Goal: Task Accomplishment & Management: Manage account settings

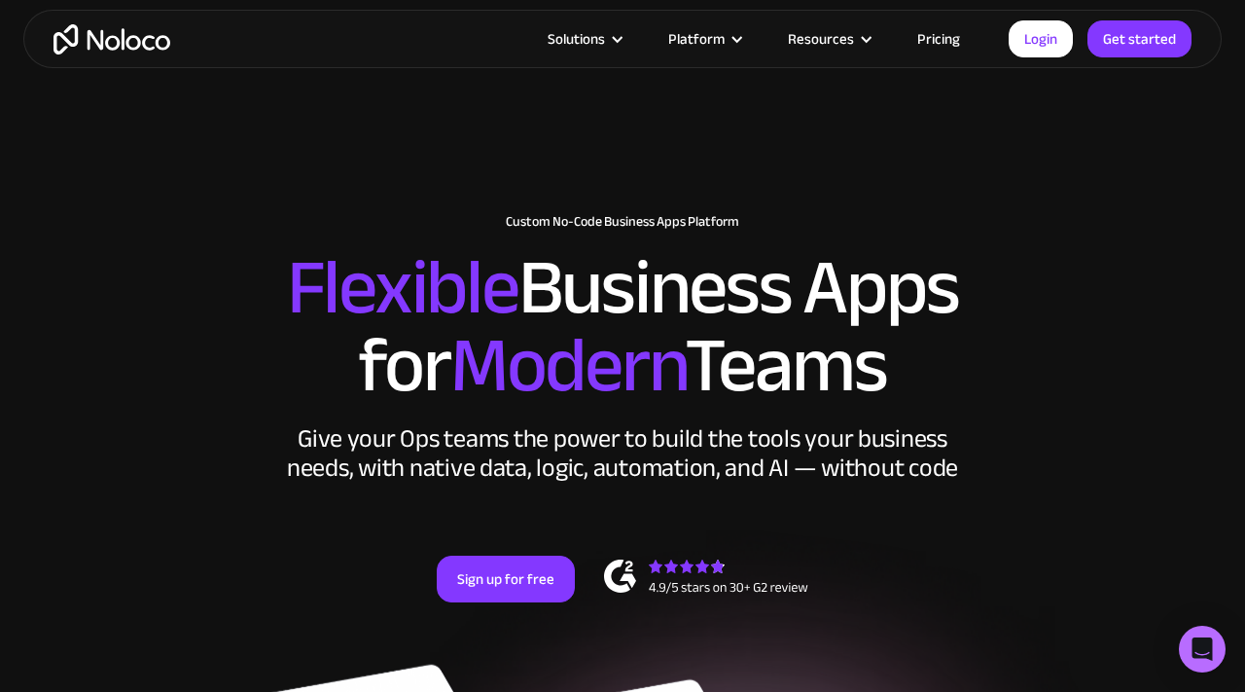
scroll to position [18, 0]
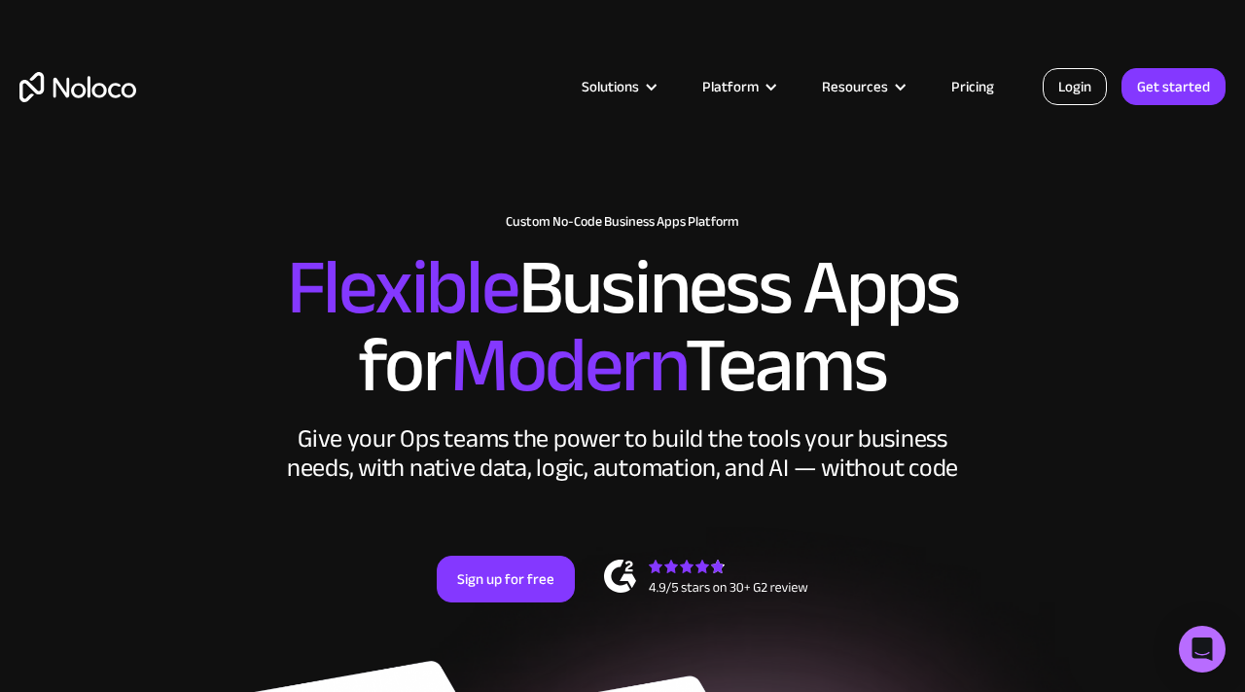
click at [1046, 88] on link "Login" at bounding box center [1075, 86] width 64 height 37
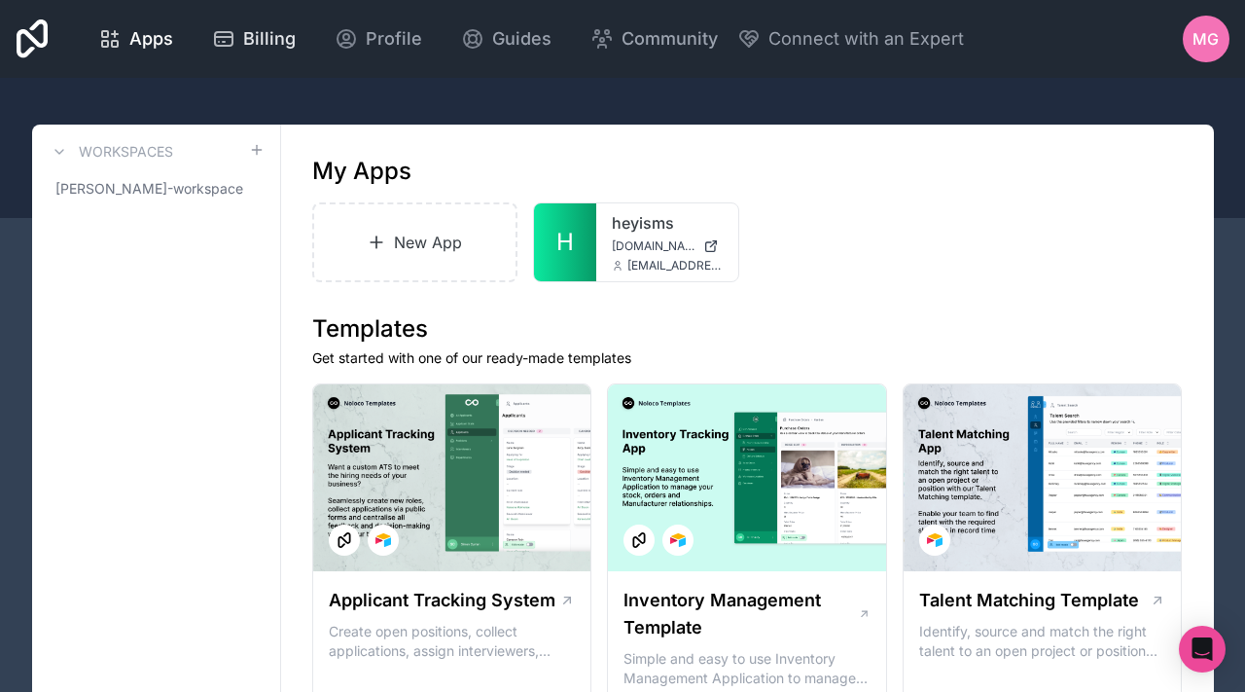
click at [250, 39] on span "Billing" at bounding box center [269, 38] width 53 height 27
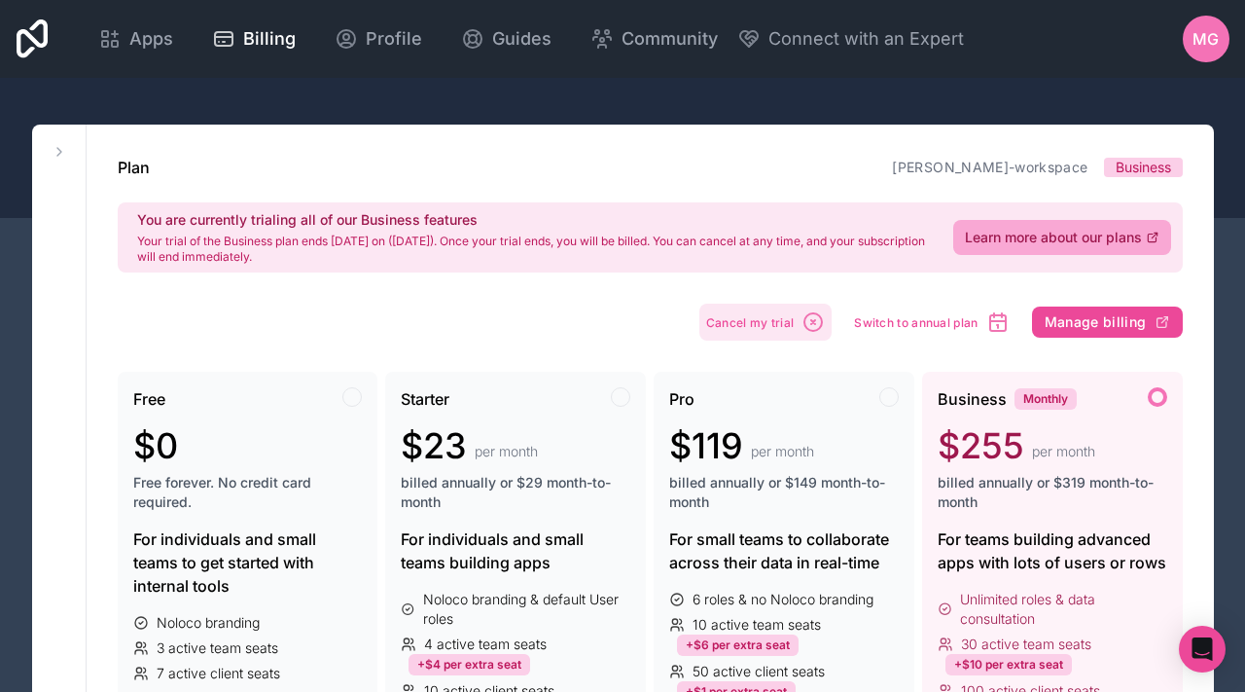
click at [781, 326] on span "Cancel my trial" at bounding box center [750, 322] width 89 height 15
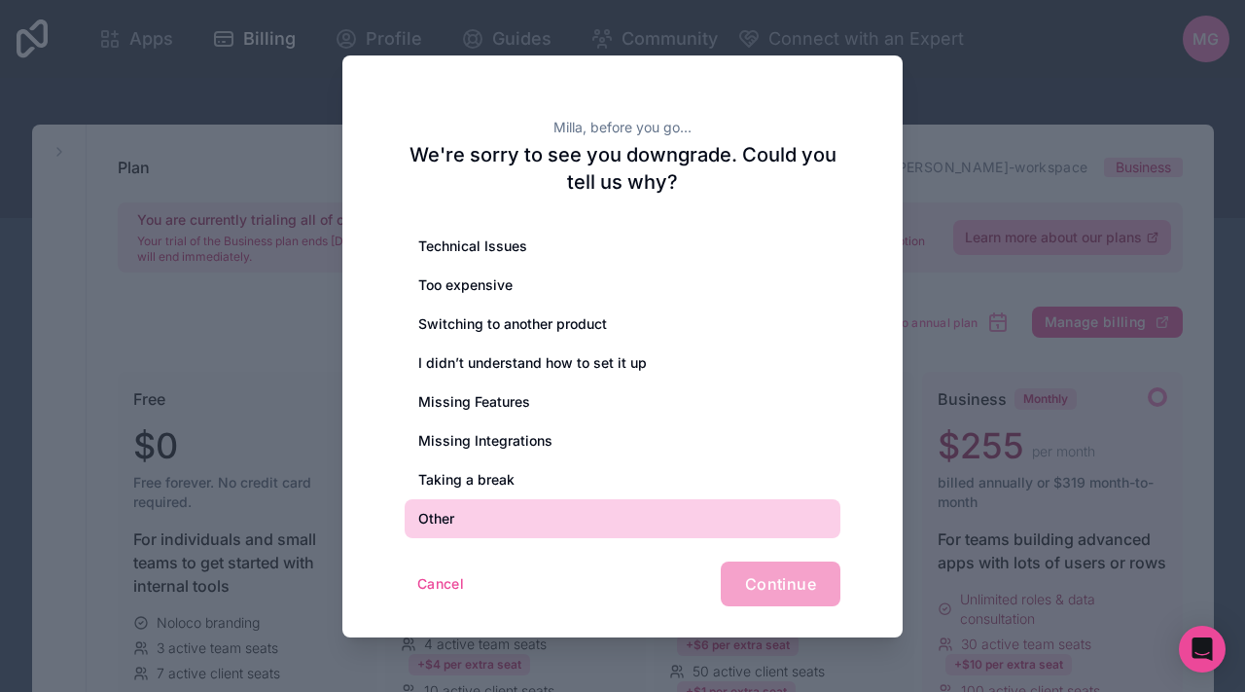
click at [500, 501] on div "Other" at bounding box center [623, 518] width 436 height 39
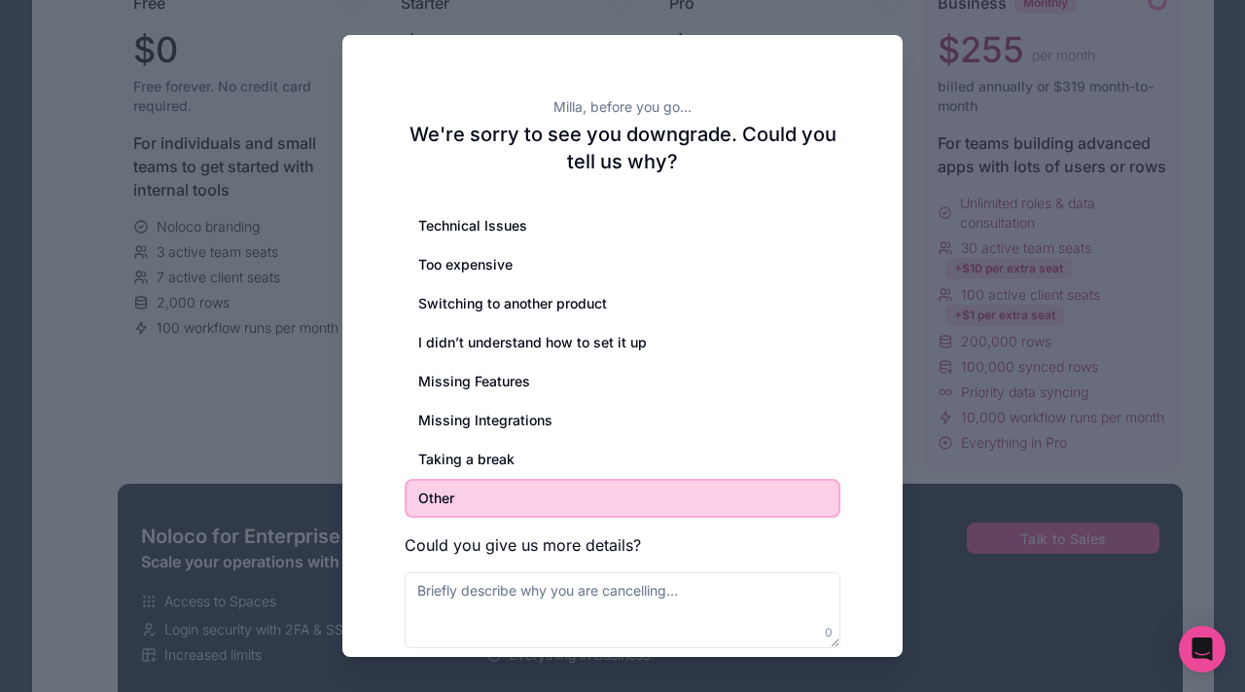
scroll to position [698, 0]
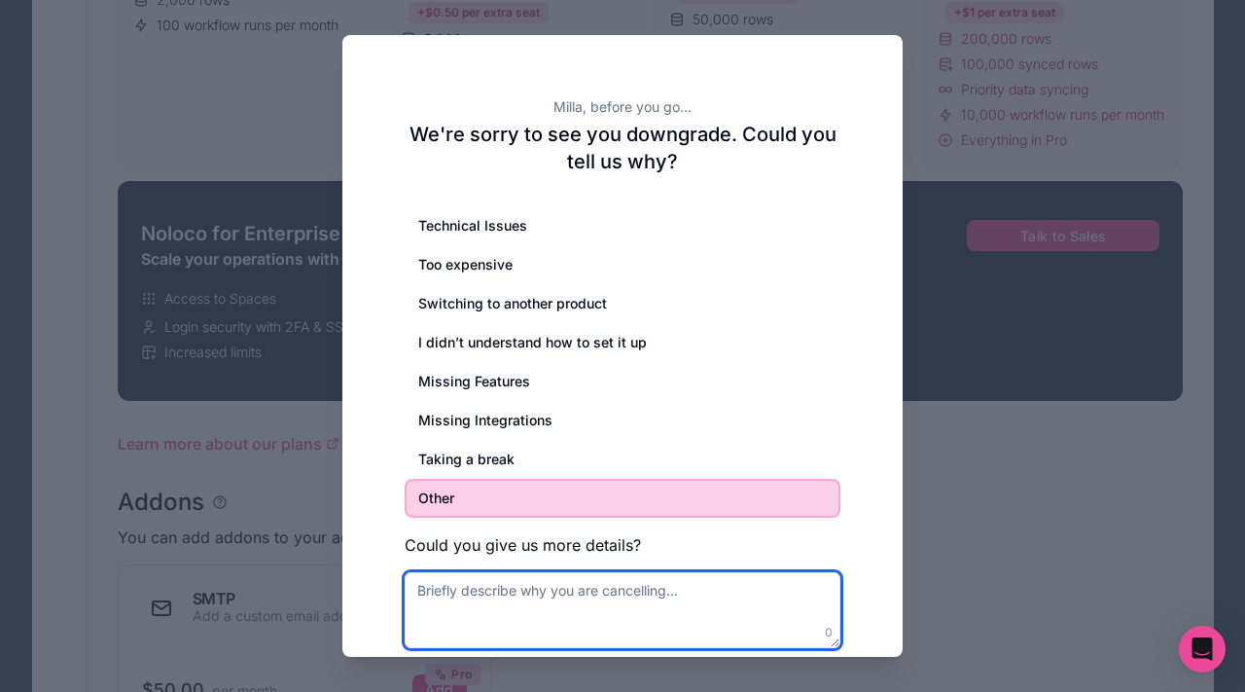
click at [644, 594] on textarea at bounding box center [623, 610] width 436 height 76
type textarea "B"
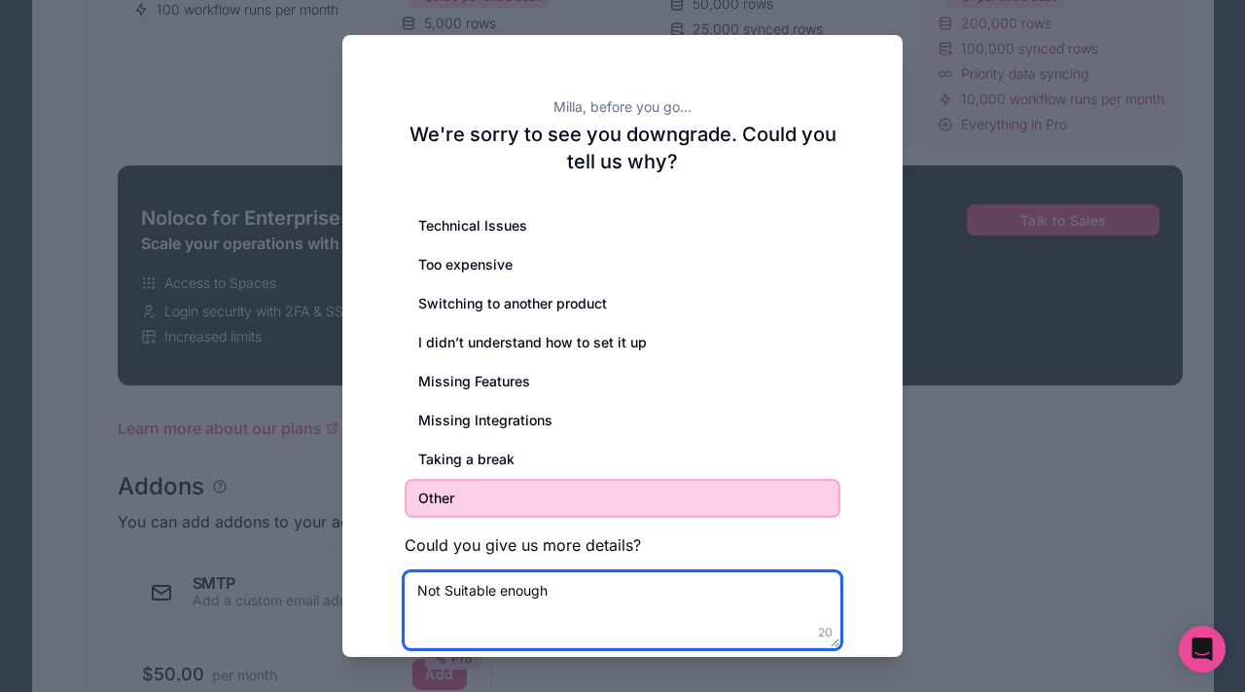
click at [831, 640] on textarea "Not Suitable enough" at bounding box center [623, 610] width 436 height 76
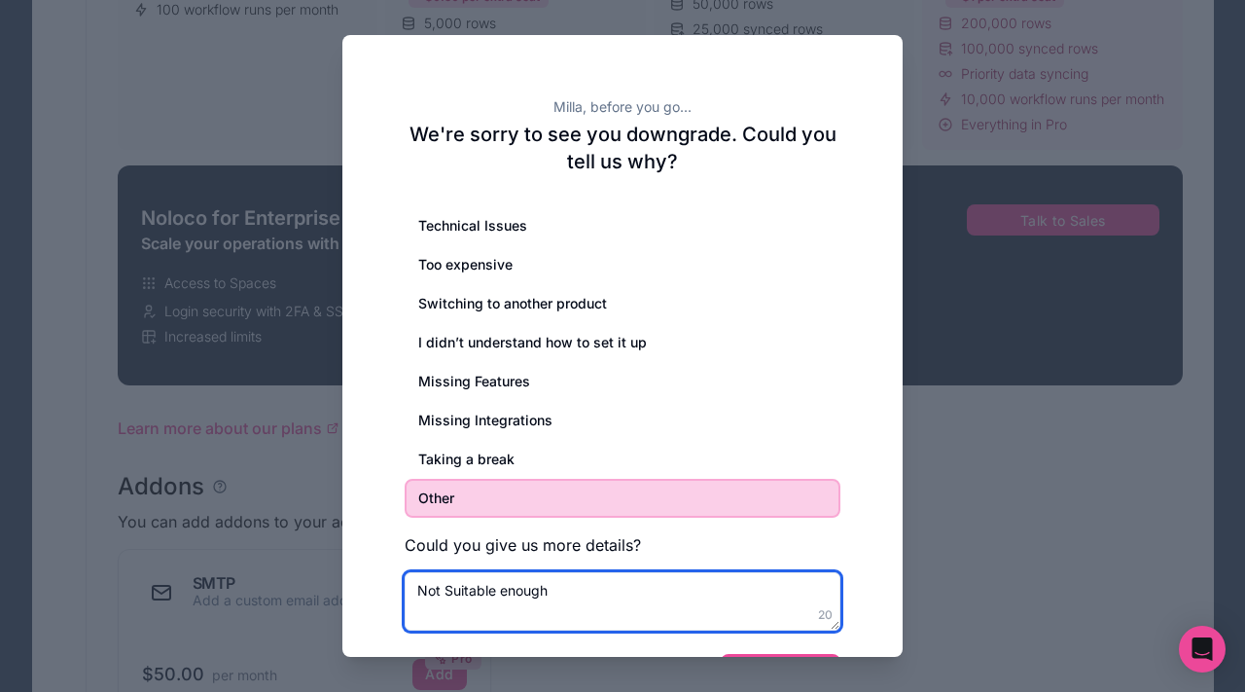
drag, startPoint x: 832, startPoint y: 640, endPoint x: 831, endPoint y: 578, distance: 62.3
click at [831, 577] on textarea "Not Suitable enough" at bounding box center [623, 601] width 436 height 58
type textarea "Not Suitable enough"
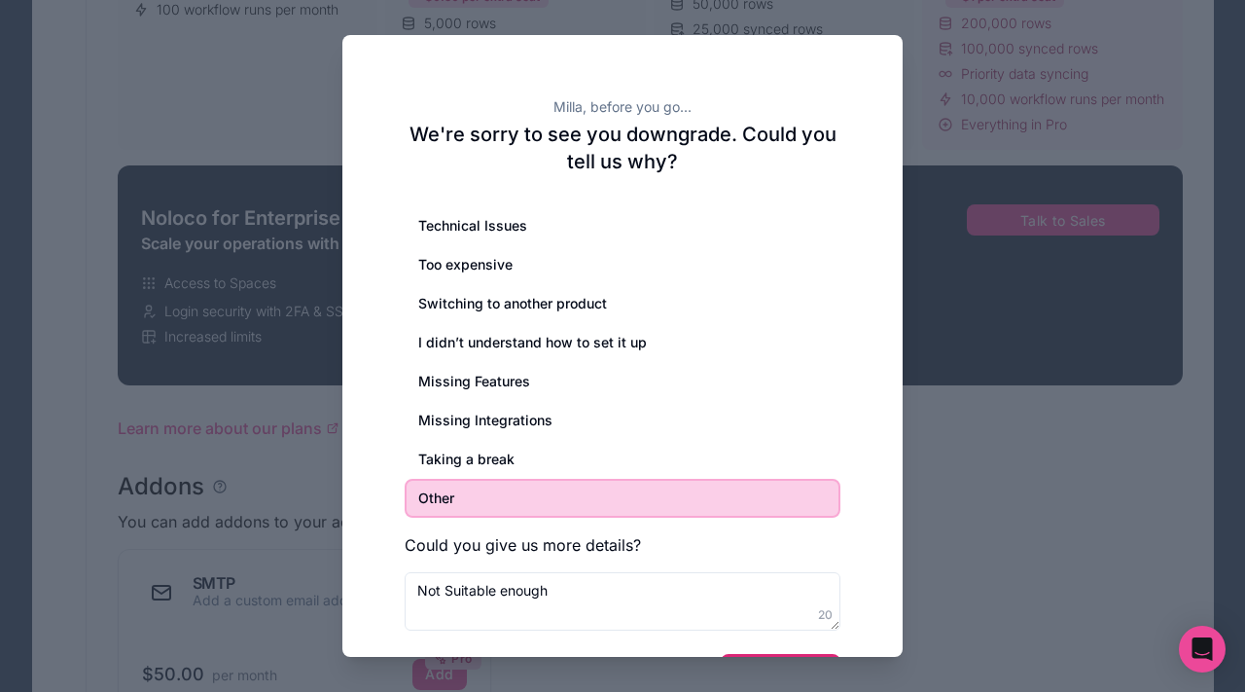
click at [819, 654] on button "Continue" at bounding box center [781, 676] width 120 height 45
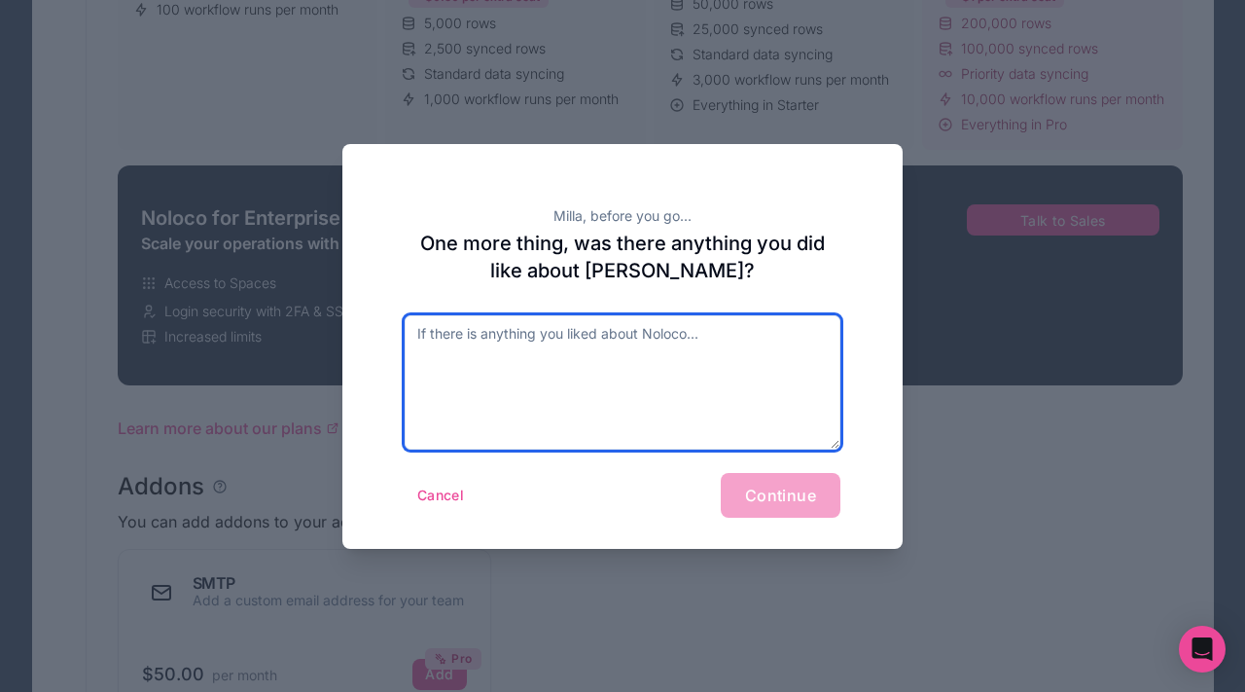
click at [712, 365] on textarea at bounding box center [623, 382] width 436 height 134
type textarea "Cool Stuff, not what i need"
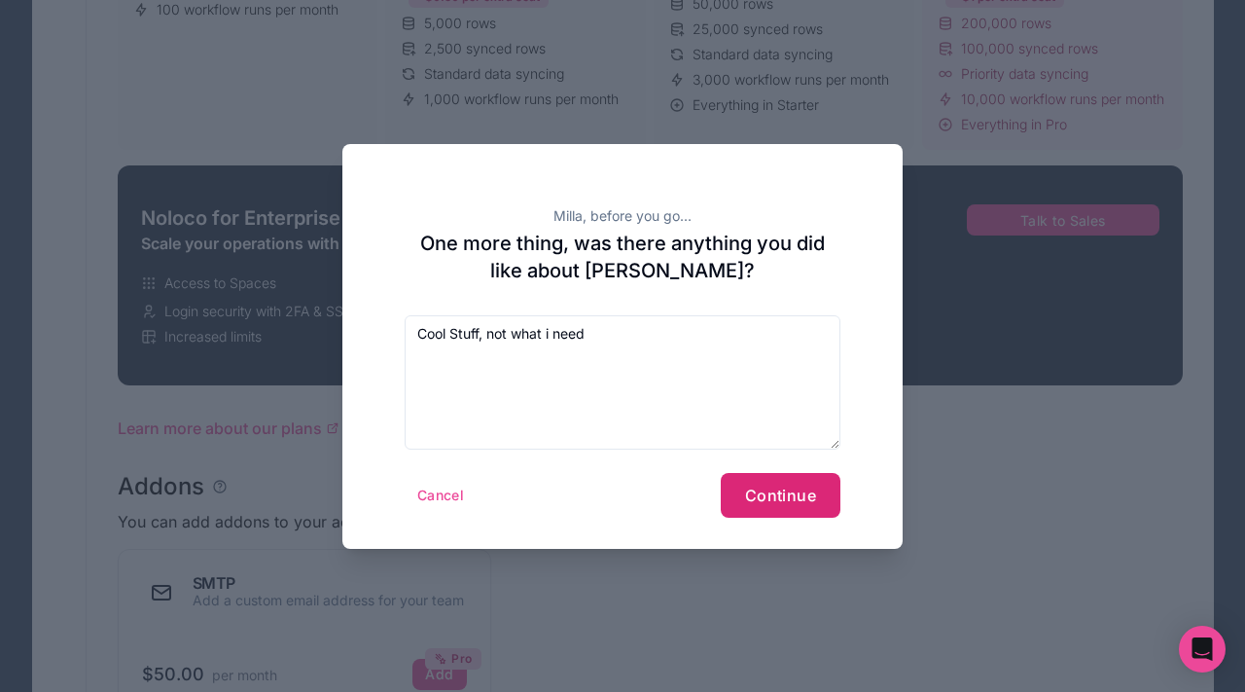
click at [767, 496] on span "Continue" at bounding box center [780, 494] width 71 height 19
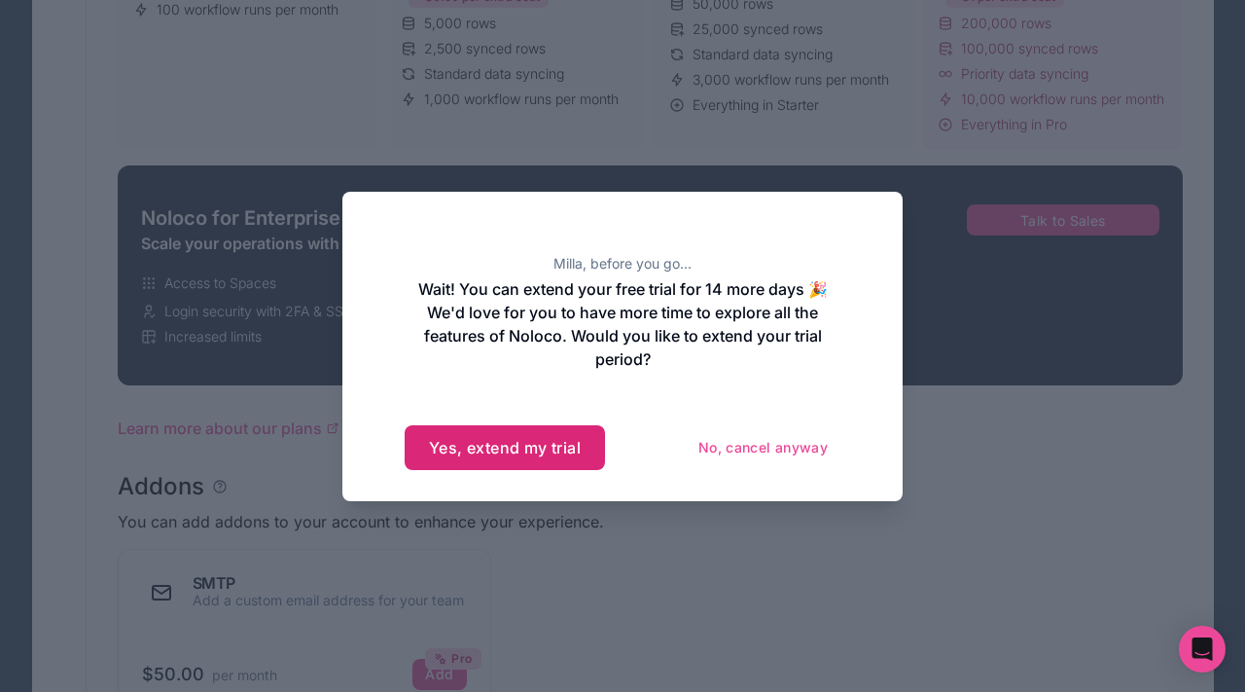
click at [548, 456] on button "Yes, extend my trial" at bounding box center [505, 447] width 200 height 45
